Goal: Check status

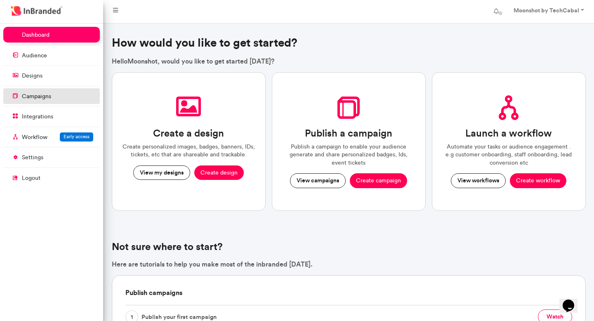
click at [51, 96] on p "campaigns" at bounding box center [36, 96] width 29 height 8
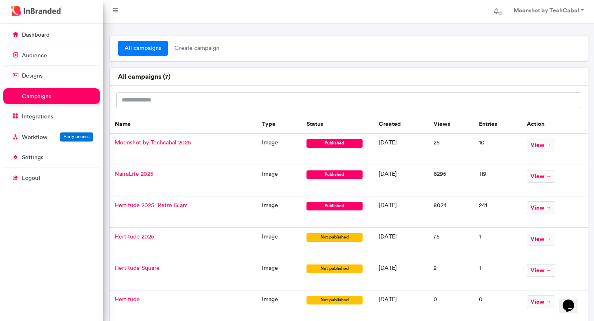
click at [163, 141] on span "Moonshot by Techcabal 2025" at bounding box center [153, 142] width 76 height 7
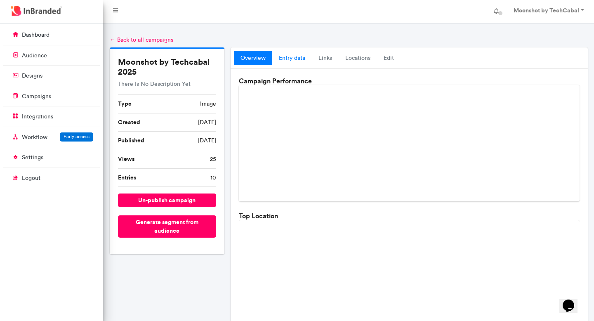
click at [290, 58] on link "entry data" at bounding box center [292, 58] width 40 height 15
